Goal: Task Accomplishment & Management: Manage account settings

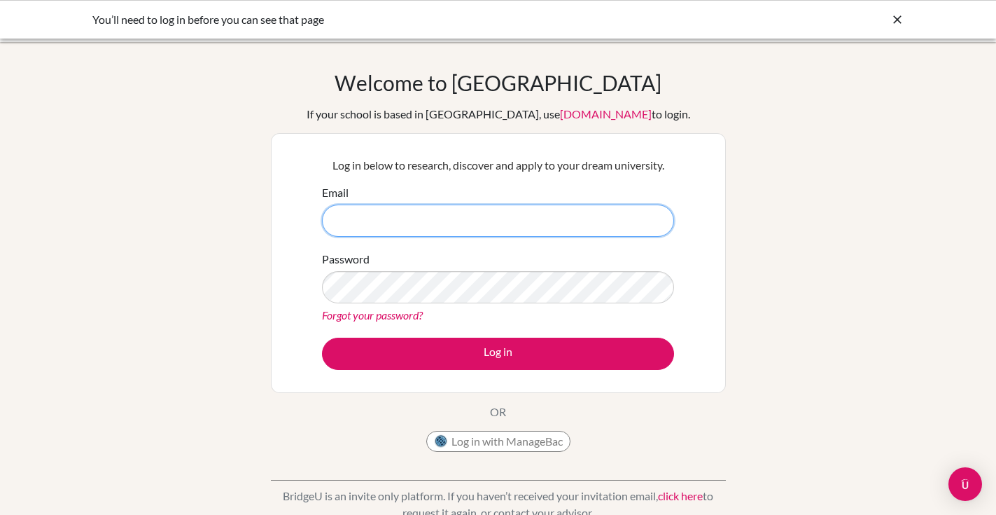
type input "[EMAIL_ADDRESS][DOMAIN_NAME]"
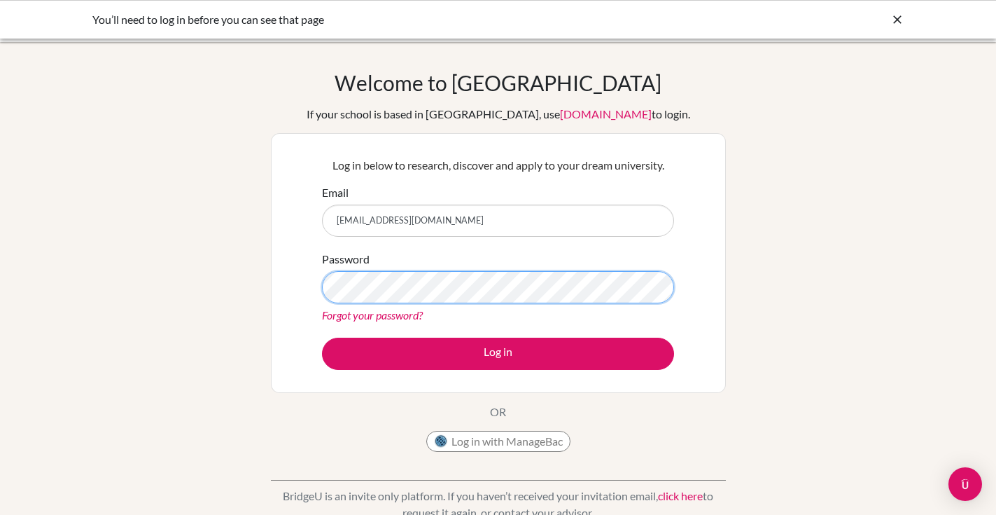
click at [498, 353] on button "Log in" at bounding box center [498, 353] width 352 height 32
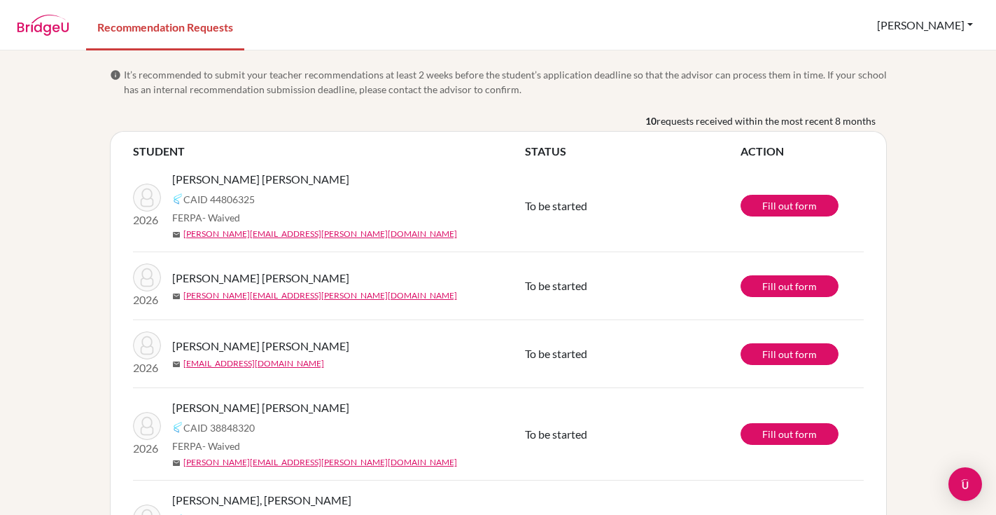
click at [969, 26] on button "[PERSON_NAME]" at bounding box center [925, 25] width 109 height 27
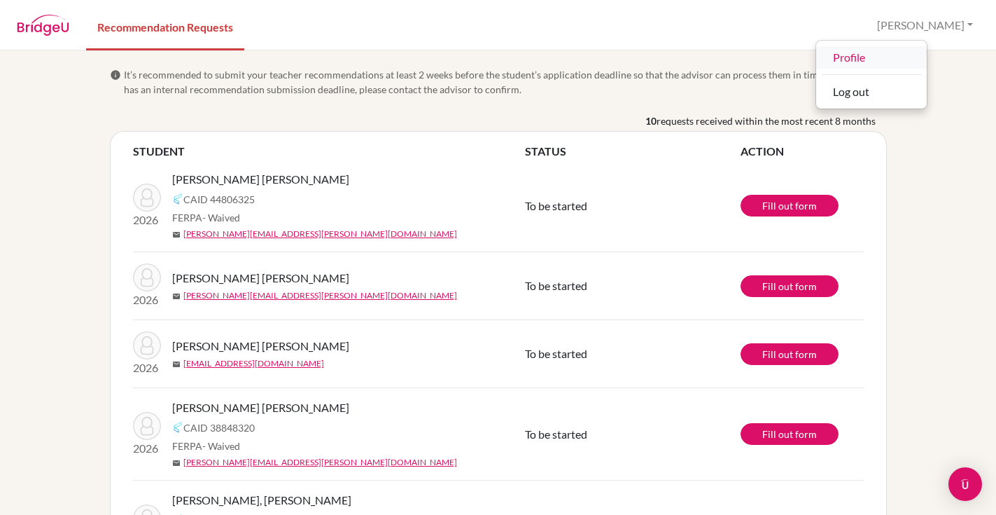
click at [922, 57] on link "Profile" at bounding box center [871, 57] width 111 height 22
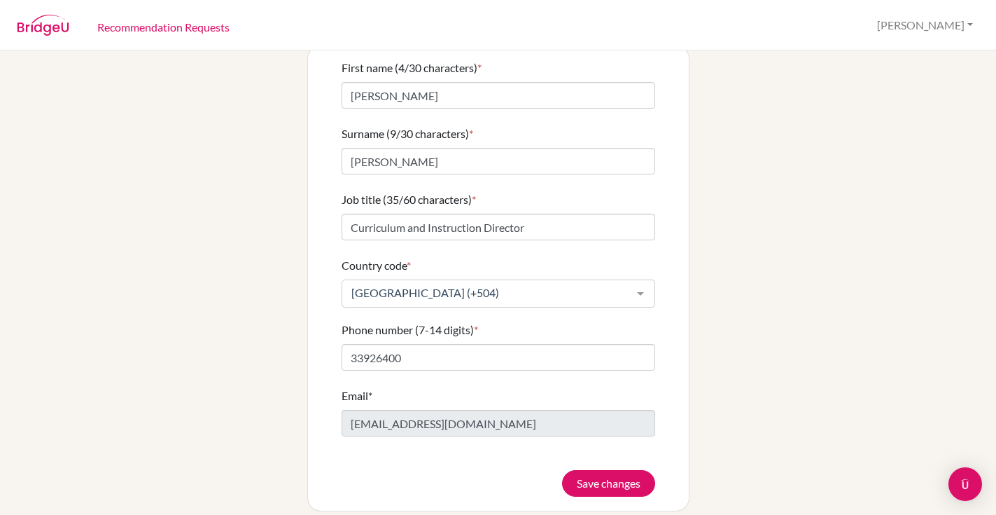
scroll to position [82, 0]
click at [629, 471] on button "Save changes" at bounding box center [608, 484] width 93 height 27
